Goal: Check status: Check status

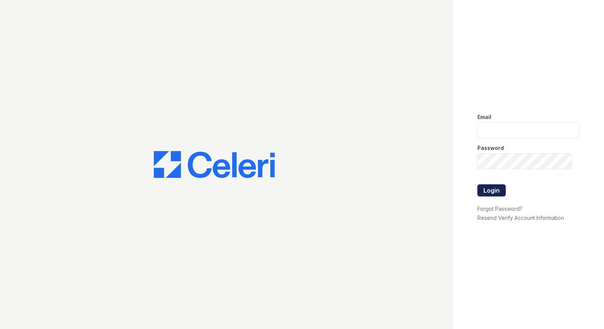
type input "[EMAIL_ADDRESS][DOMAIN_NAME]"
drag, startPoint x: 497, startPoint y: 194, endPoint x: 496, endPoint y: 190, distance: 4.3
click at [497, 193] on button "Login" at bounding box center [492, 191] width 28 height 12
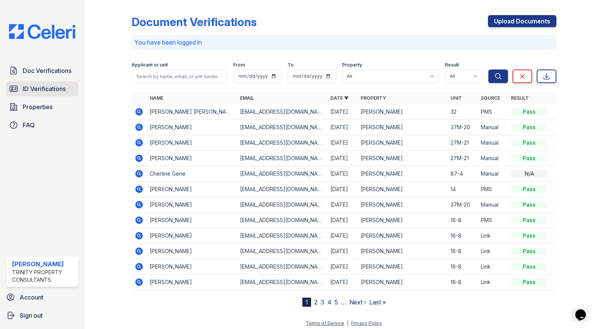
drag, startPoint x: 44, startPoint y: 87, endPoint x: 61, endPoint y: 86, distance: 17.5
click at [44, 87] on span "ID Verifications" at bounding box center [44, 88] width 43 height 9
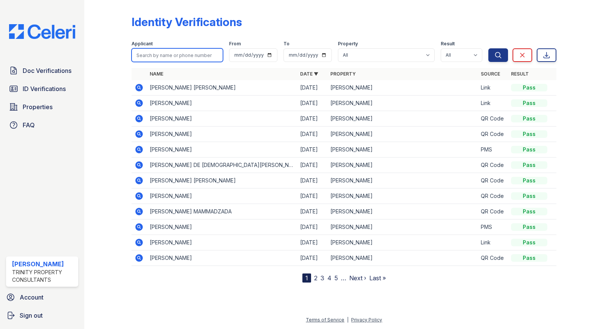
click at [149, 54] on input "search" at bounding box center [178, 55] width 92 height 14
type input "bernardo"
click at [489, 48] on button "Search" at bounding box center [499, 55] width 20 height 14
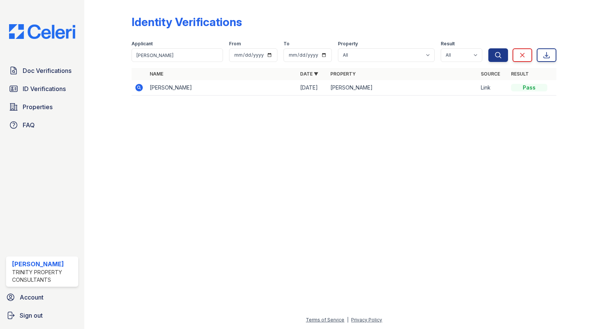
click at [138, 87] on icon at bounding box center [139, 87] width 9 height 9
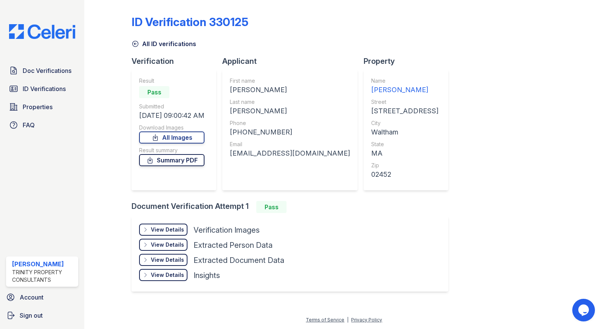
click at [182, 162] on link "Summary PDF" at bounding box center [171, 160] width 65 height 12
click at [189, 138] on link "All Images" at bounding box center [171, 138] width 65 height 12
click at [44, 88] on span "ID Verifications" at bounding box center [44, 88] width 43 height 9
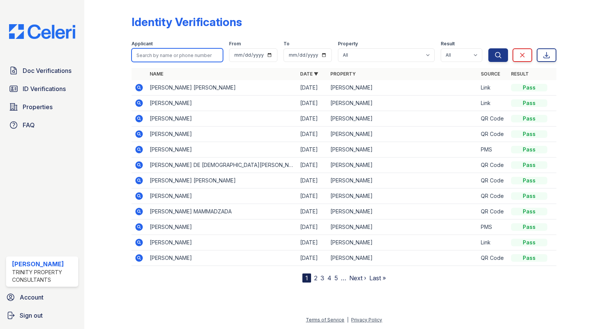
click at [157, 54] on input "search" at bounding box center [178, 55] width 92 height 14
type input "nicole"
click at [508, 60] on button "Search" at bounding box center [499, 55] width 20 height 14
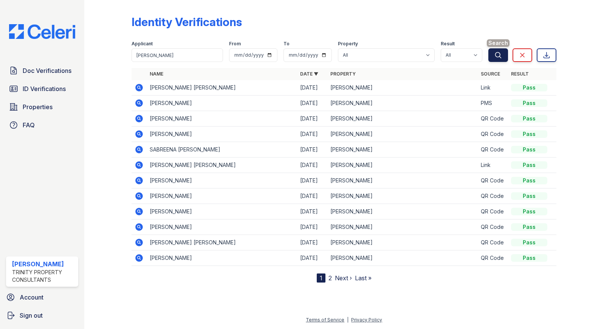
click at [500, 55] on icon "submit" at bounding box center [499, 55] width 8 height 8
click at [137, 87] on icon at bounding box center [140, 88] width 8 height 8
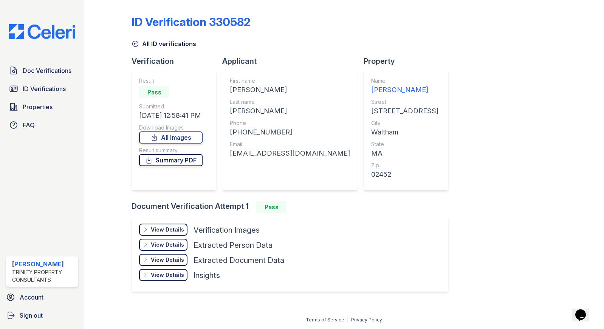
click at [177, 161] on link "Summary PDF" at bounding box center [171, 160] width 64 height 12
click at [174, 139] on link "All Images" at bounding box center [171, 138] width 64 height 12
